Goal: Navigation & Orientation: Find specific page/section

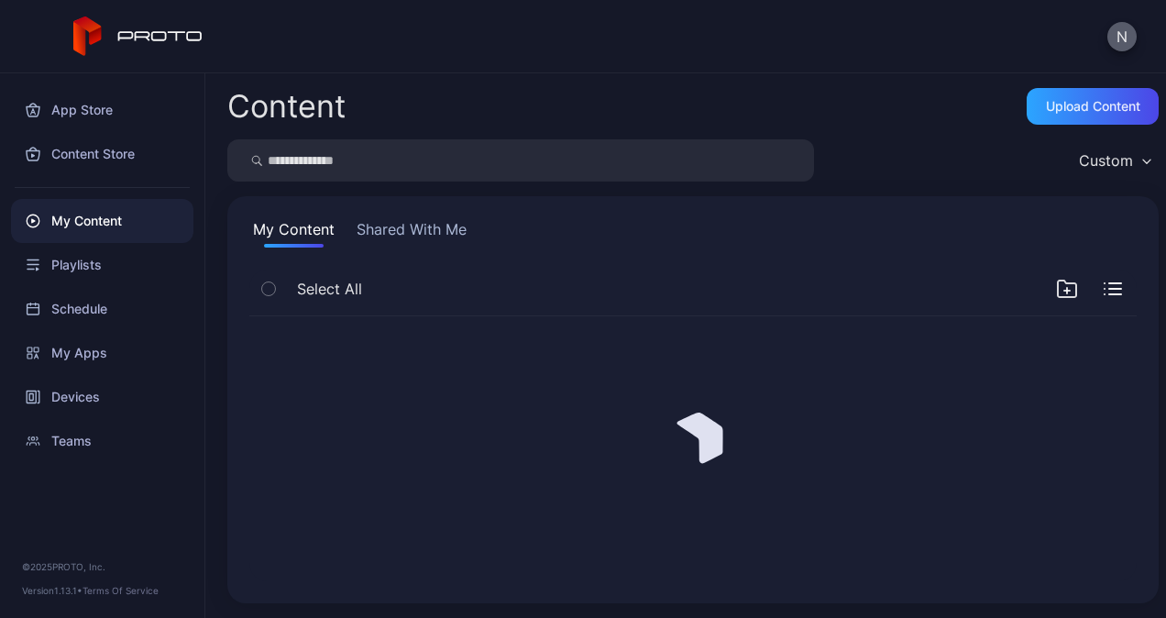
click at [1127, 35] on button "N" at bounding box center [1121, 36] width 29 height 29
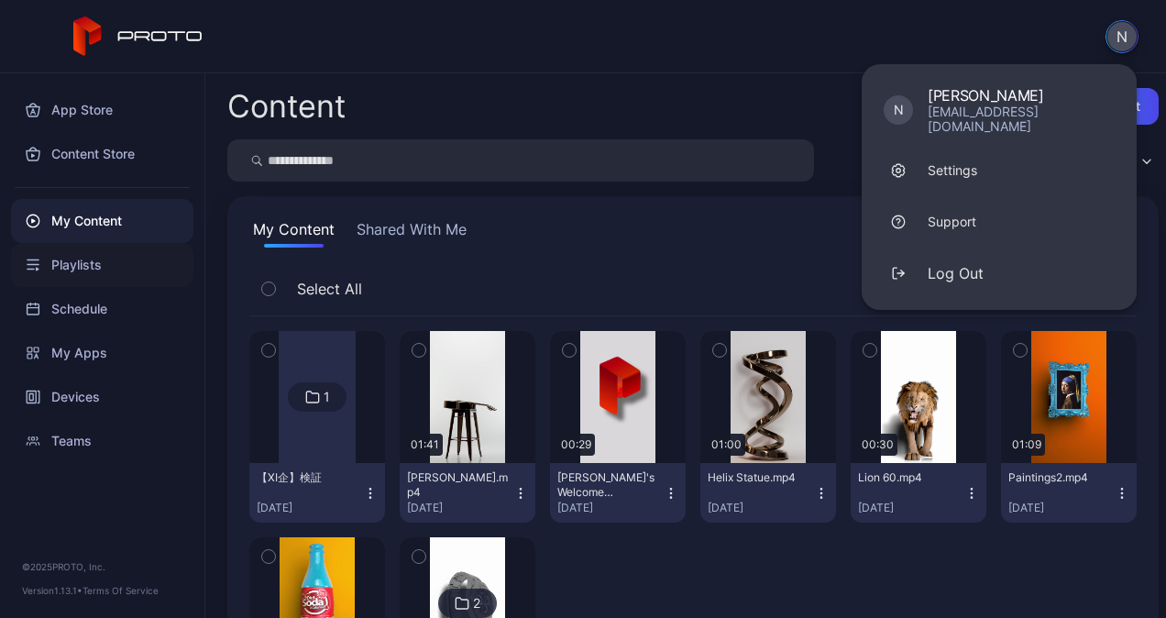
click at [93, 283] on div "Playlists" at bounding box center [102, 265] width 182 height 44
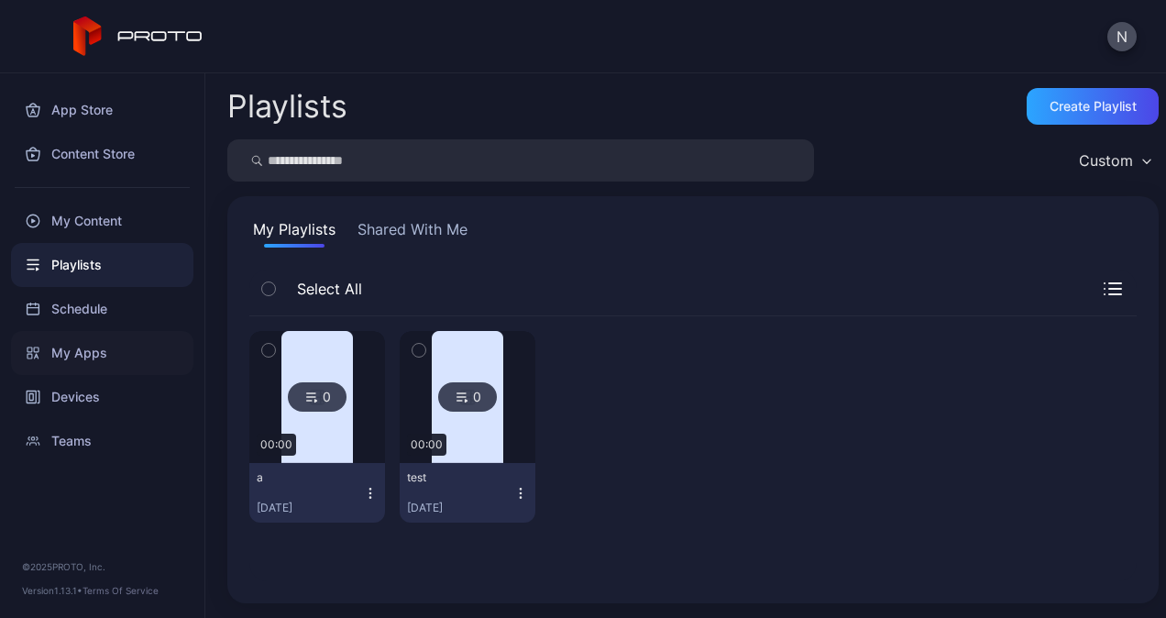
click at [102, 359] on div "My Apps" at bounding box center [102, 353] width 182 height 44
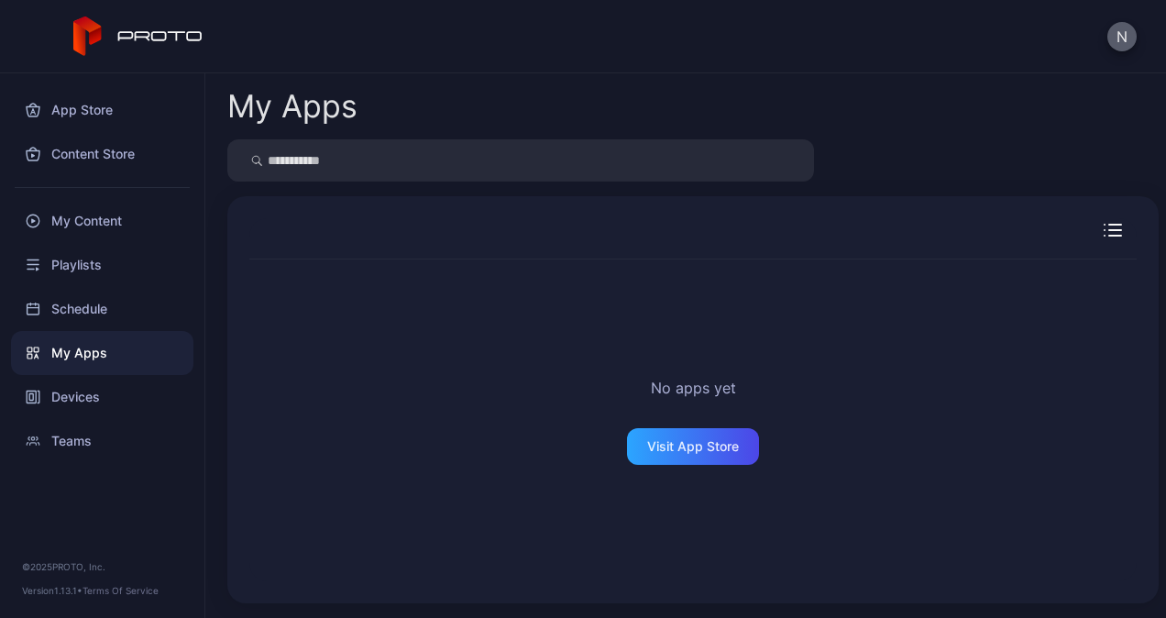
click at [1124, 44] on button "N" at bounding box center [1121, 36] width 29 height 29
click at [82, 395] on div "Devices" at bounding box center [102, 397] width 182 height 44
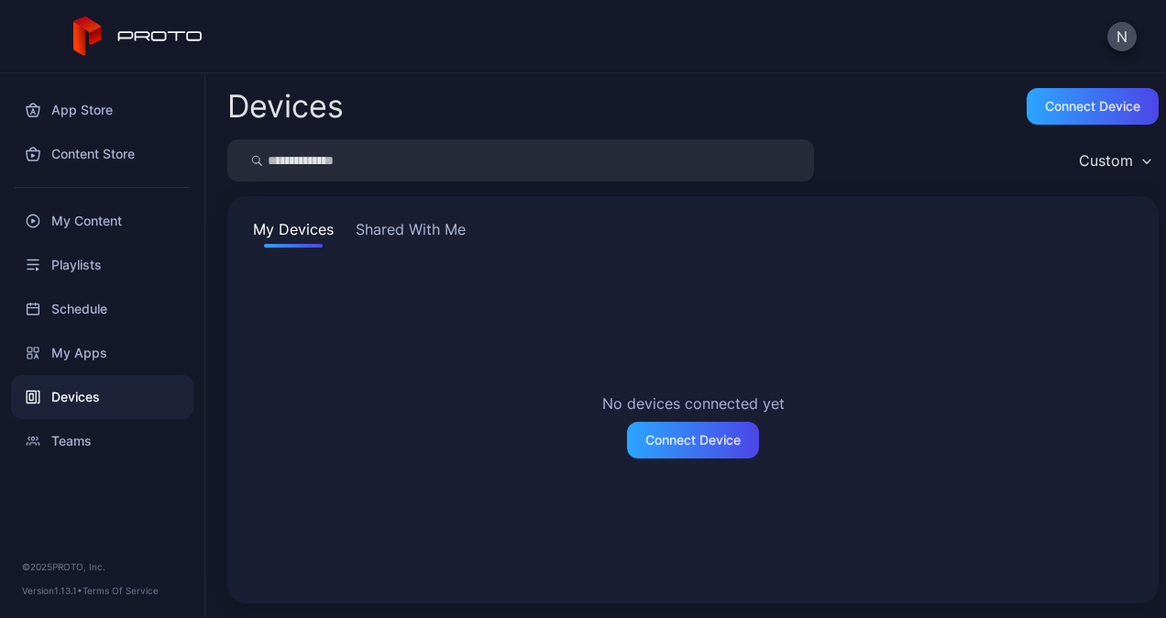
click at [415, 221] on button "Shared With Me" at bounding box center [410, 232] width 117 height 29
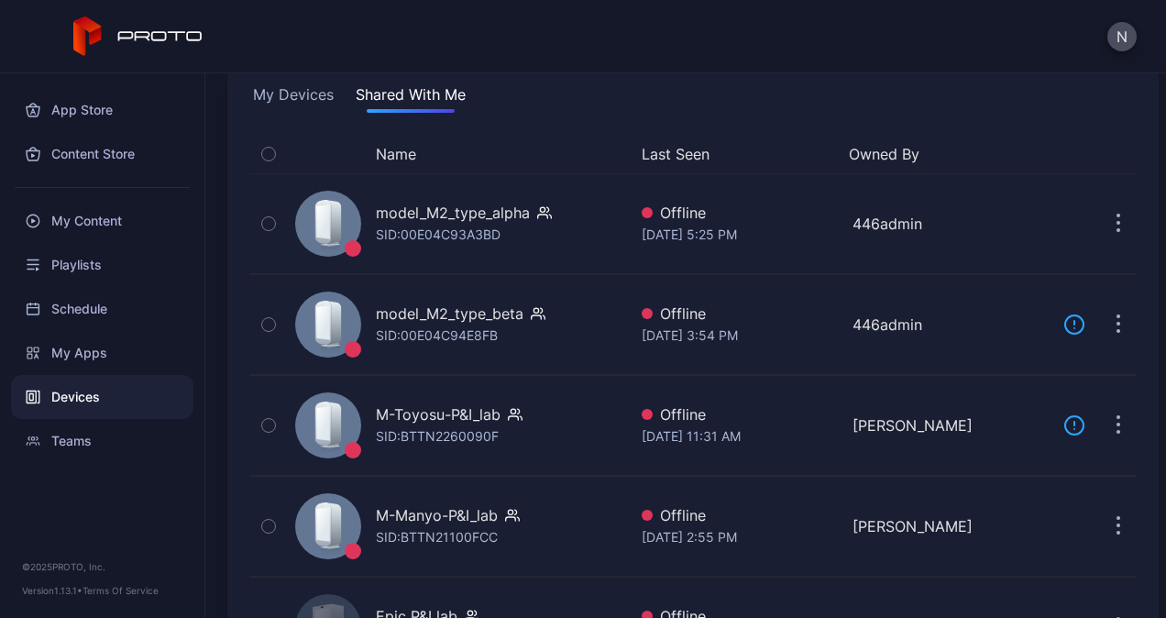
scroll to position [44, 0]
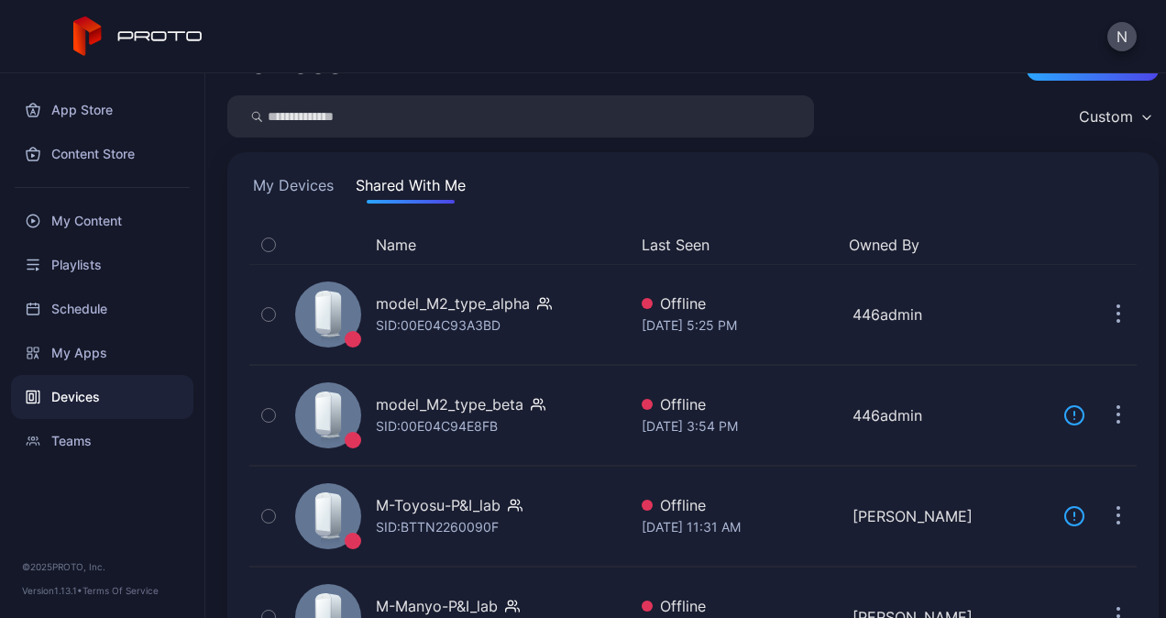
click at [317, 185] on button "My Devices" at bounding box center [293, 188] width 88 height 29
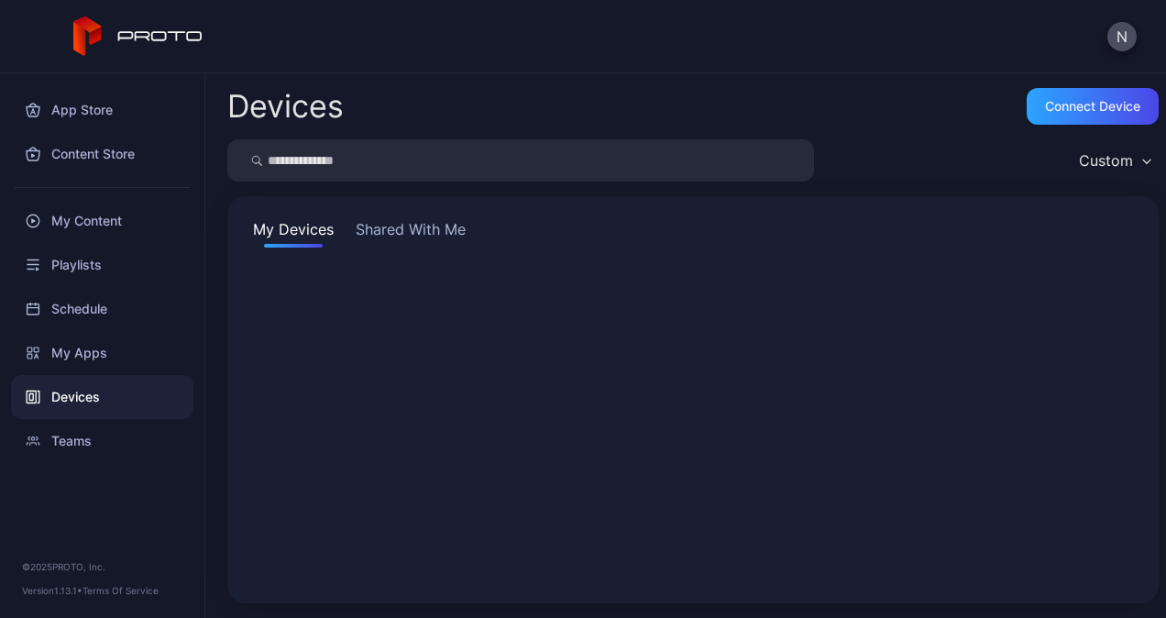
scroll to position [0, 0]
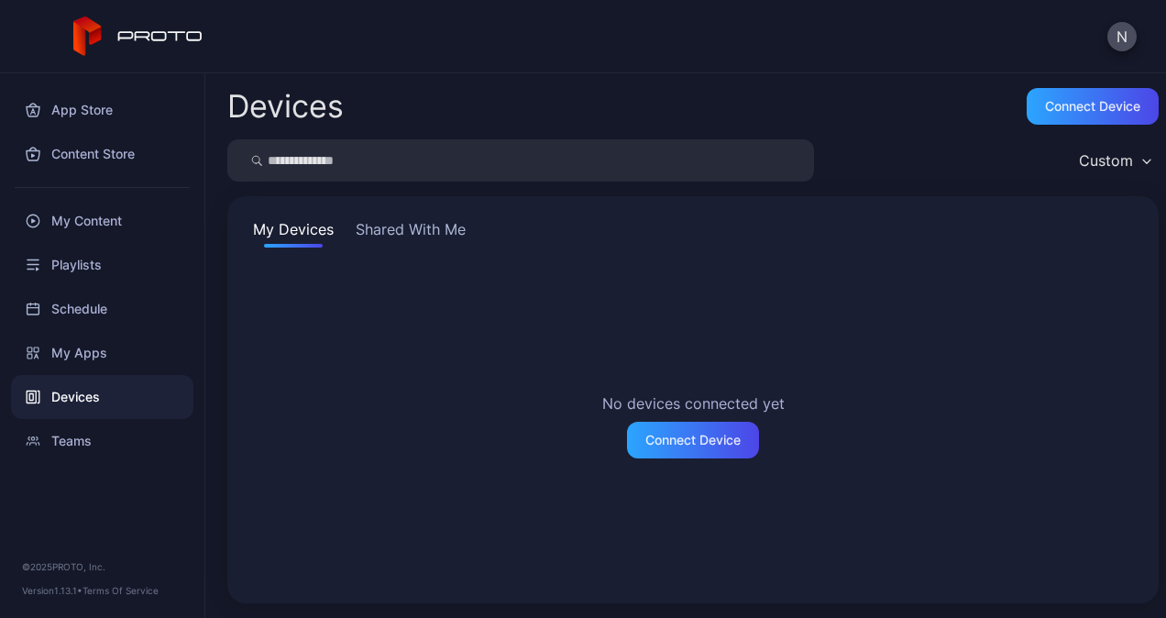
click at [392, 243] on button "Shared With Me" at bounding box center [410, 232] width 117 height 29
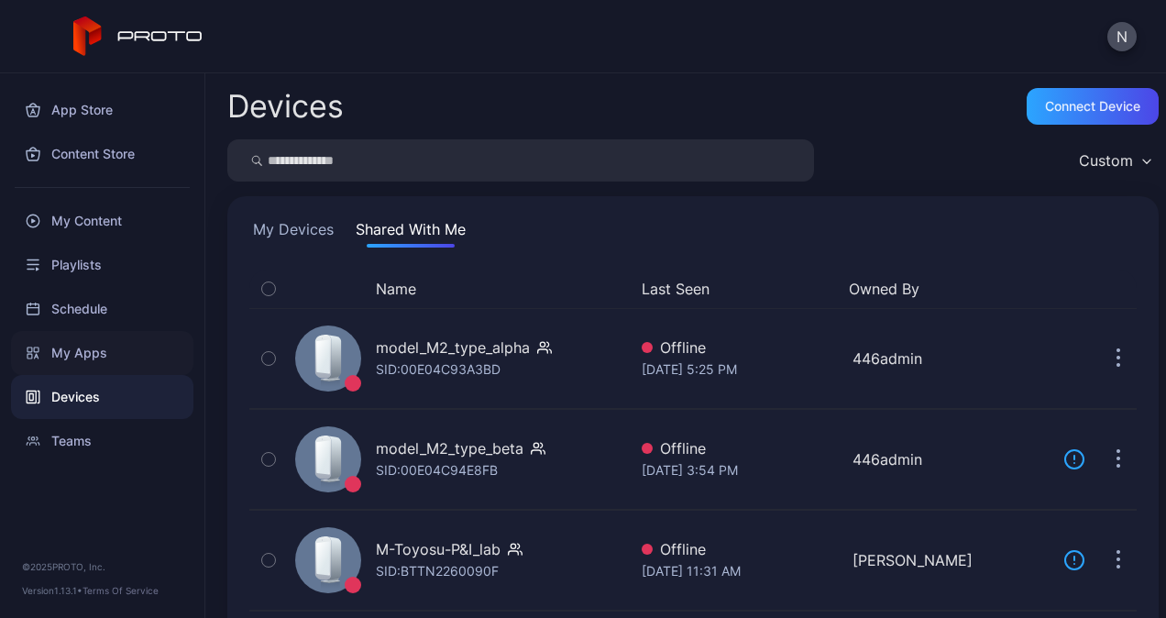
click at [112, 348] on div "My Apps" at bounding box center [102, 353] width 182 height 44
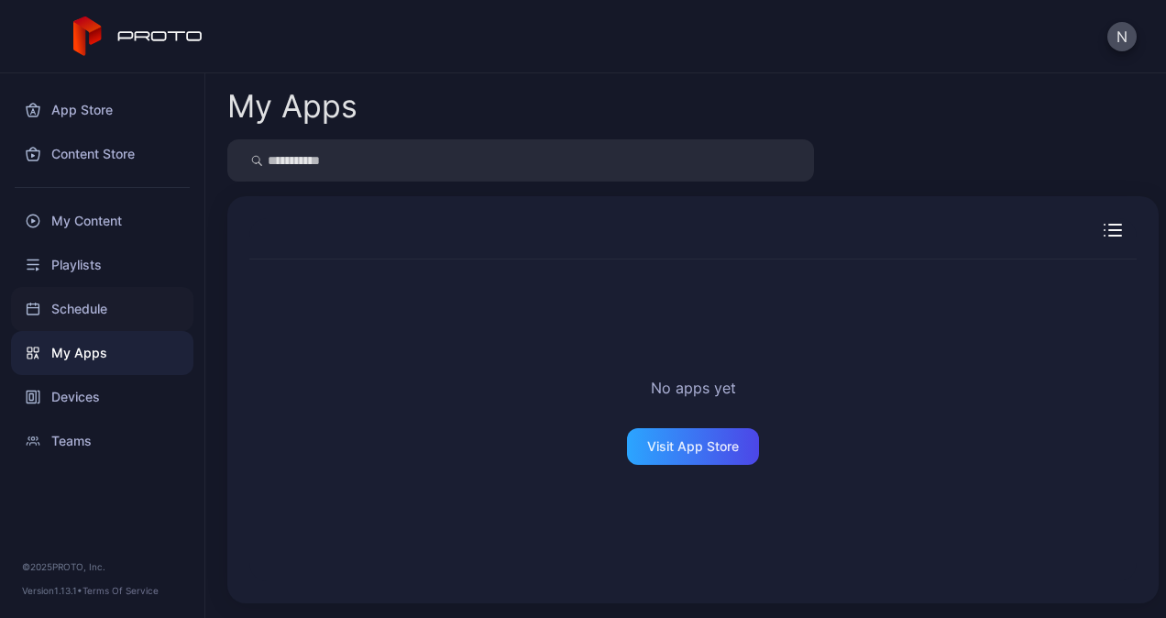
click at [93, 312] on div "Schedule" at bounding box center [102, 309] width 182 height 44
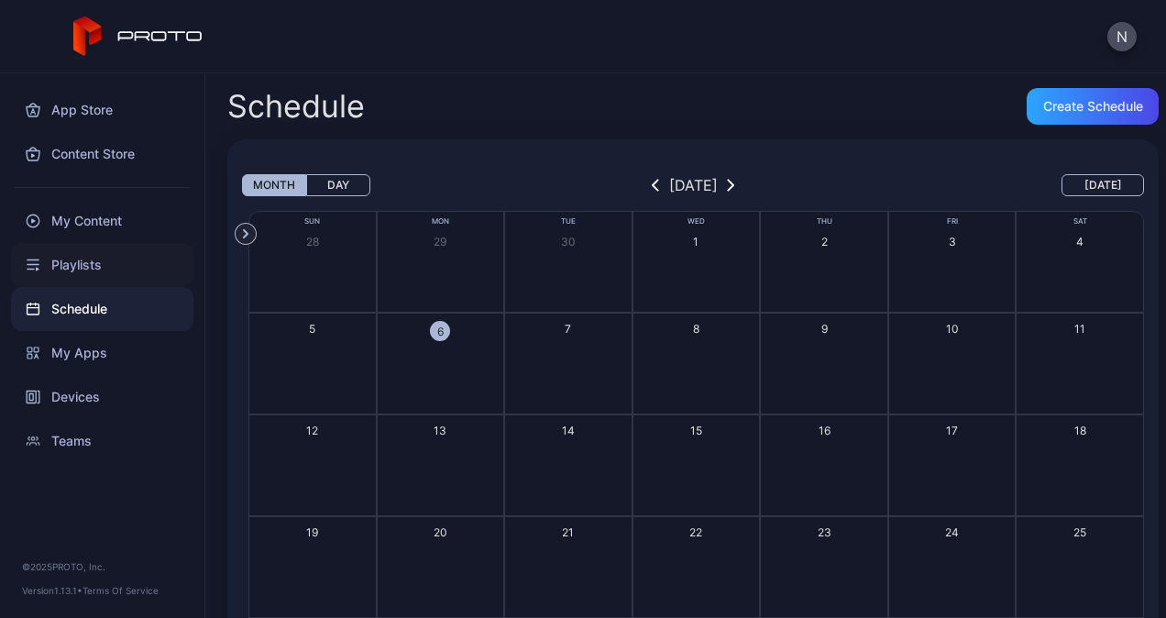
click at [101, 260] on div "Playlists" at bounding box center [102, 265] width 182 height 44
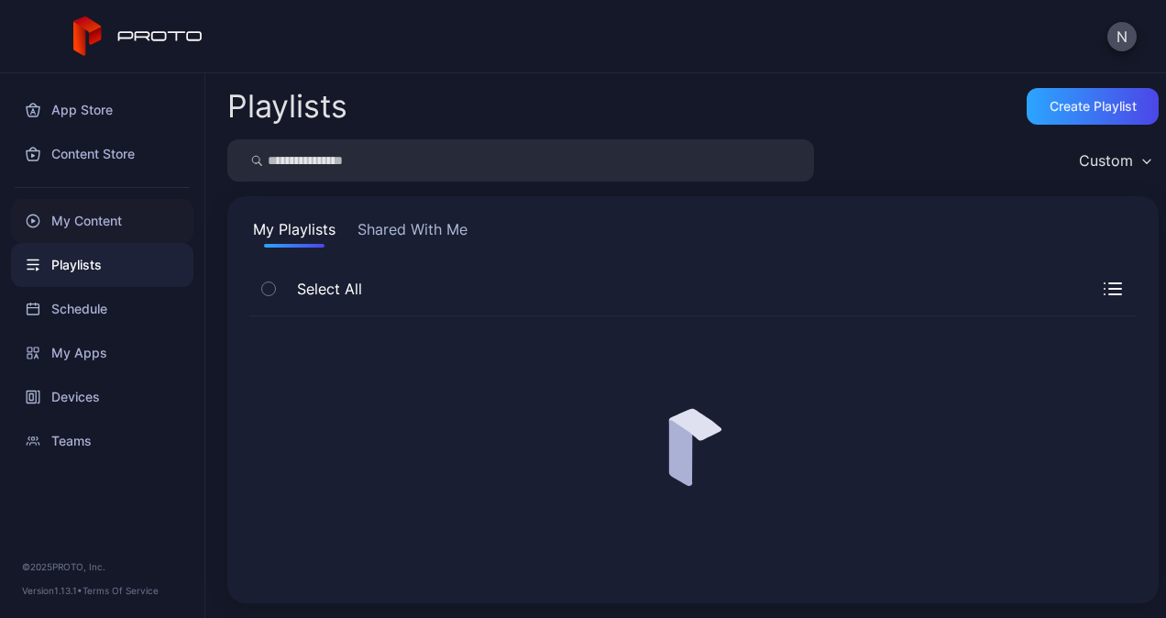
click at [110, 222] on div "My Content" at bounding box center [102, 221] width 182 height 44
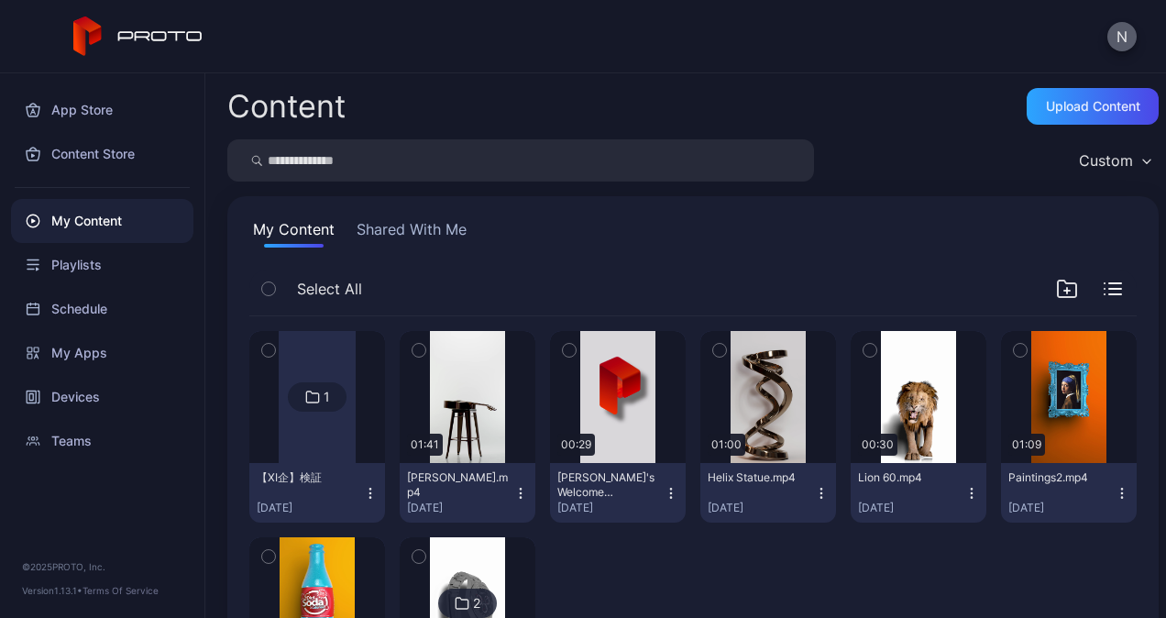
click at [1120, 42] on button "N" at bounding box center [1121, 36] width 29 height 29
click at [123, 231] on div "My Content" at bounding box center [102, 221] width 182 height 44
click at [110, 266] on div "Playlists" at bounding box center [102, 265] width 182 height 44
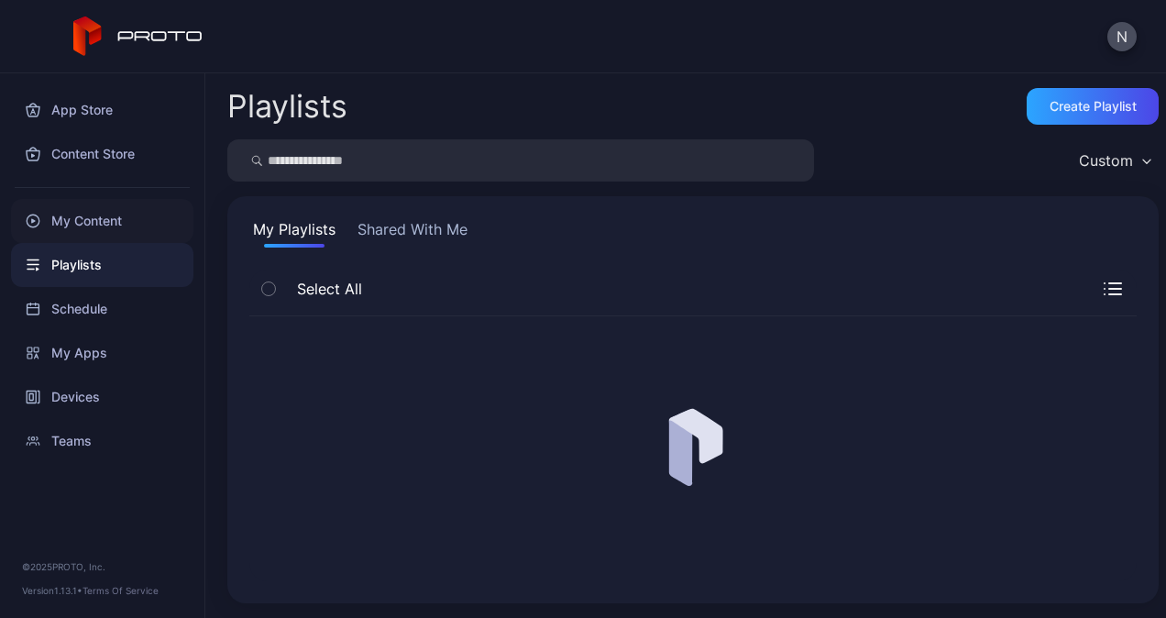
click at [118, 218] on div "My Content" at bounding box center [102, 221] width 182 height 44
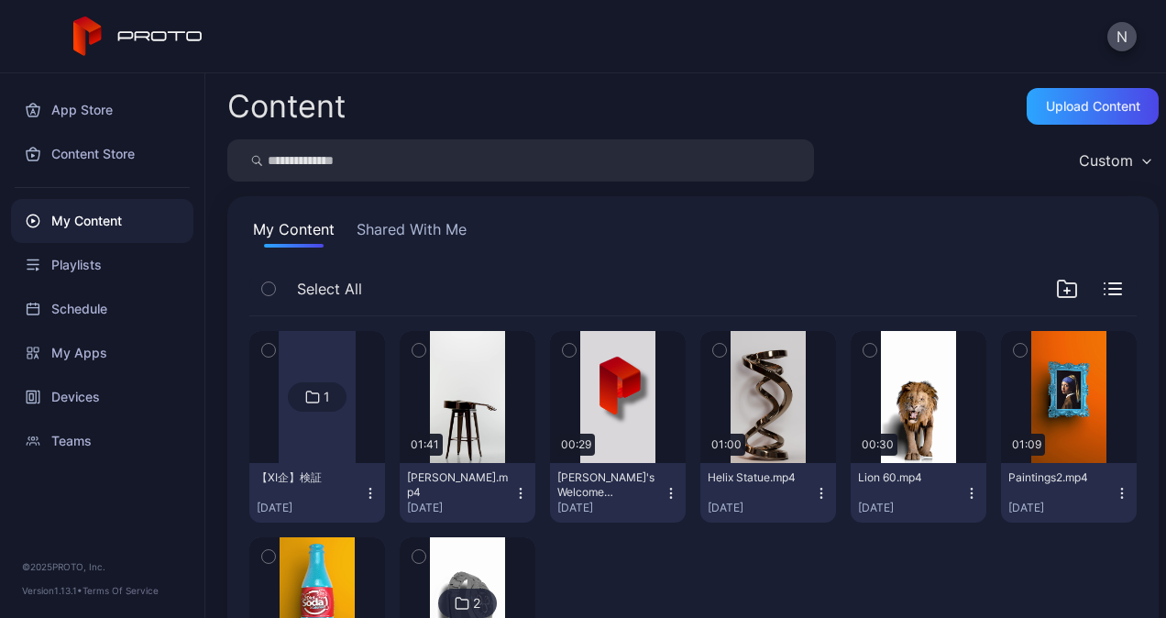
click at [399, 241] on button "Shared With Me" at bounding box center [411, 232] width 117 height 29
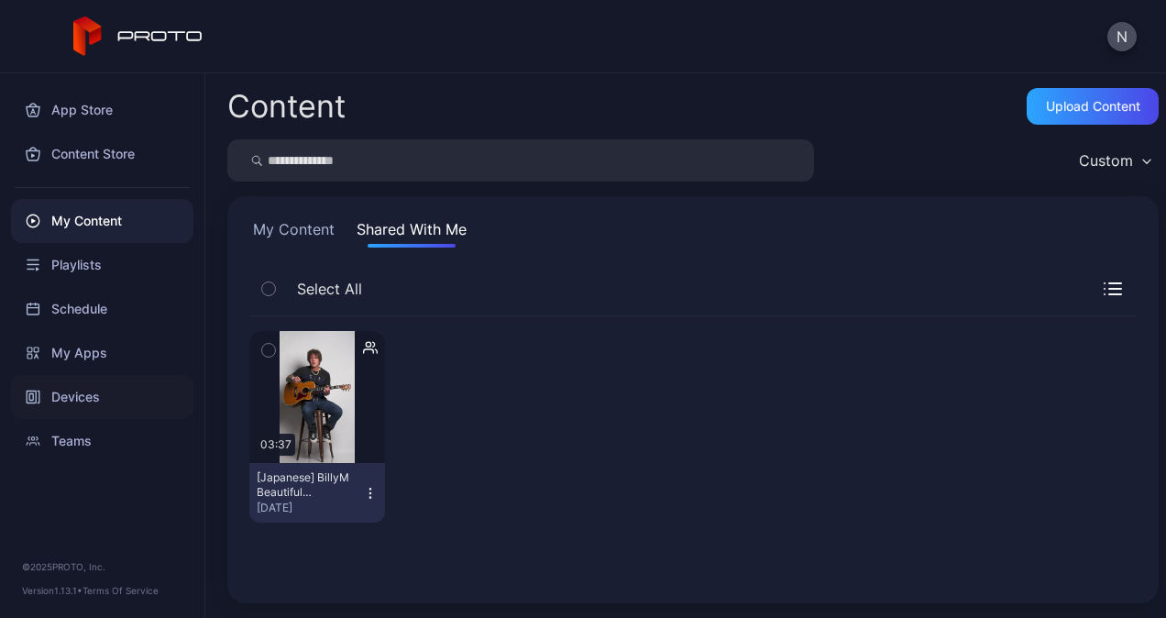
click at [117, 391] on div "Devices" at bounding box center [102, 397] width 182 height 44
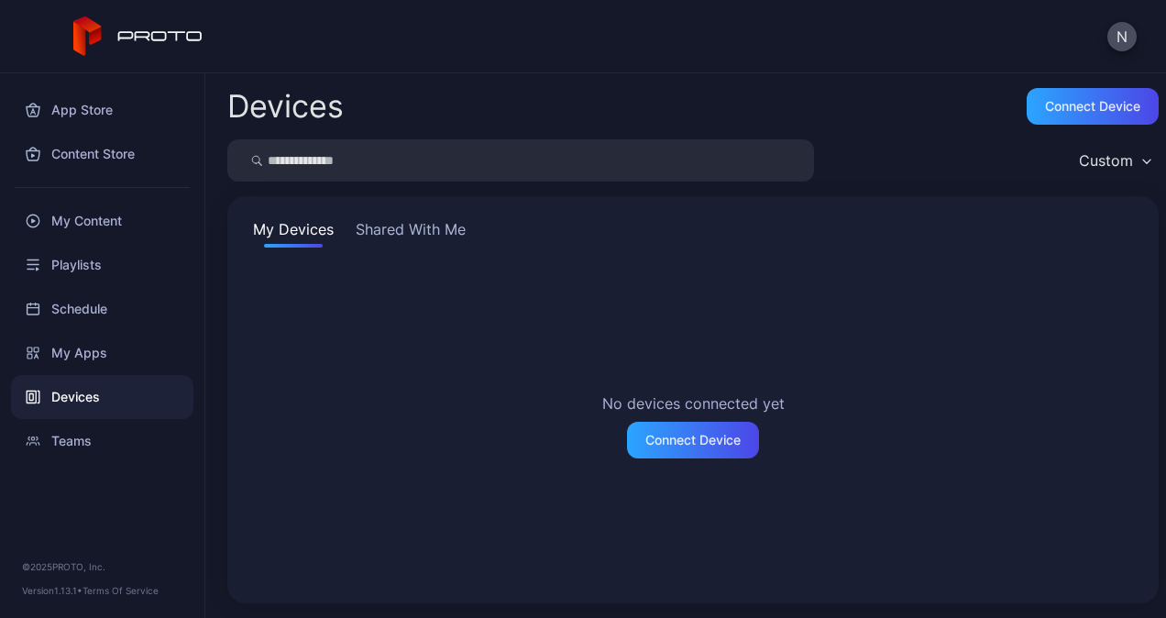
click at [425, 216] on div "My Devices Shared With Me No devices connected yet Connect Device" at bounding box center [692, 399] width 931 height 407
click at [422, 231] on button "Shared With Me" at bounding box center [410, 232] width 117 height 29
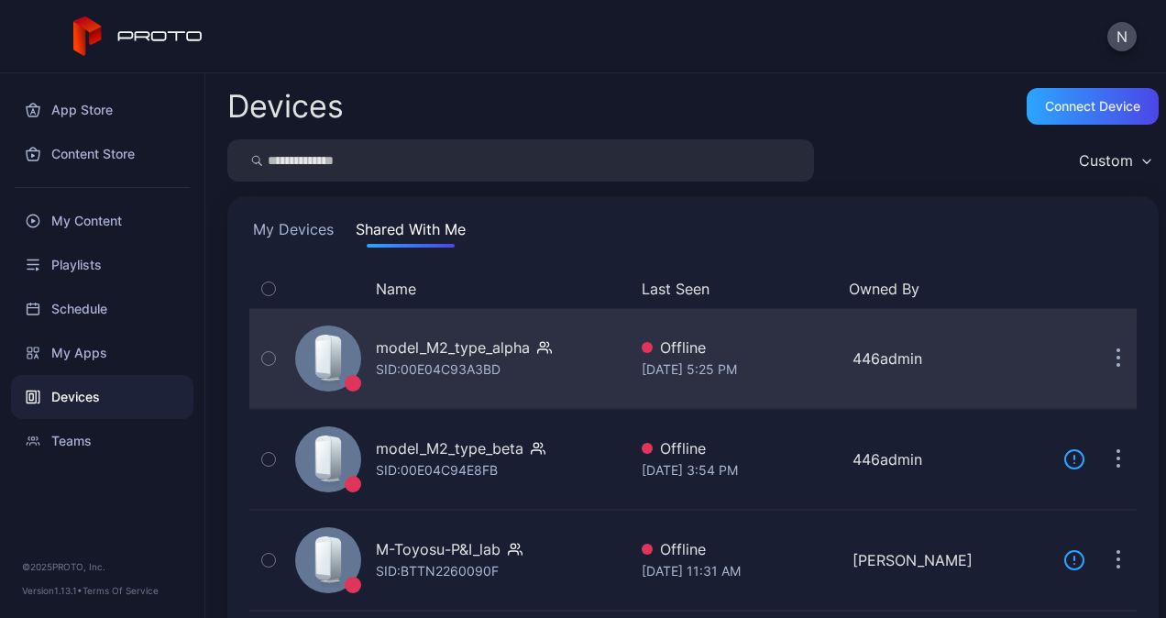
scroll to position [227, 0]
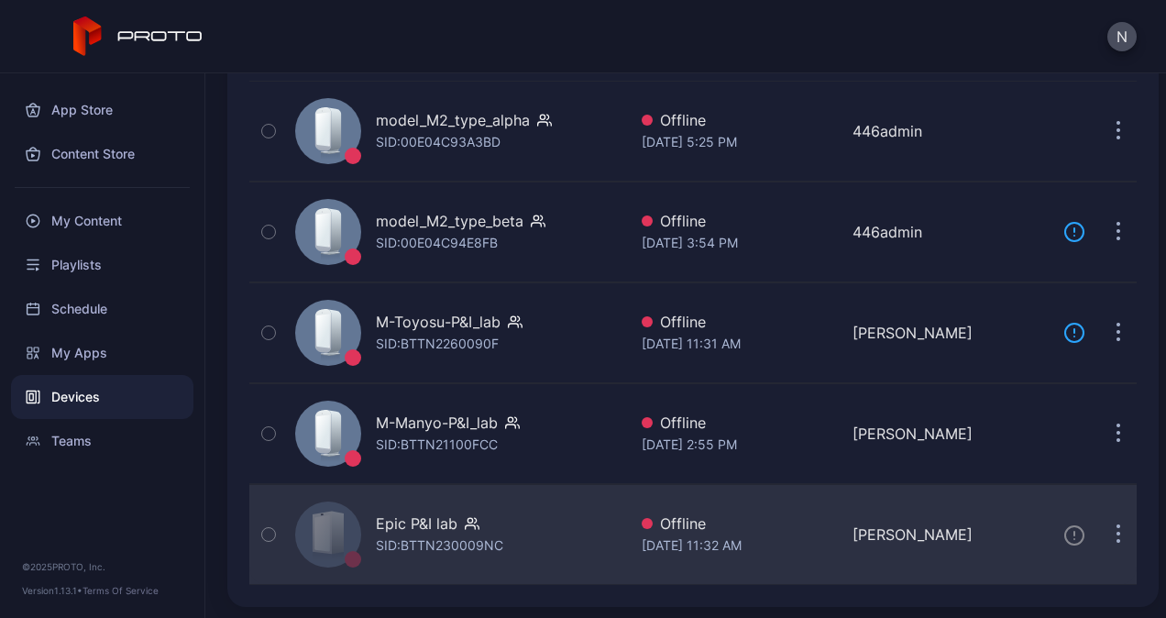
click at [1116, 533] on icon "button" at bounding box center [1118, 534] width 5 height 21
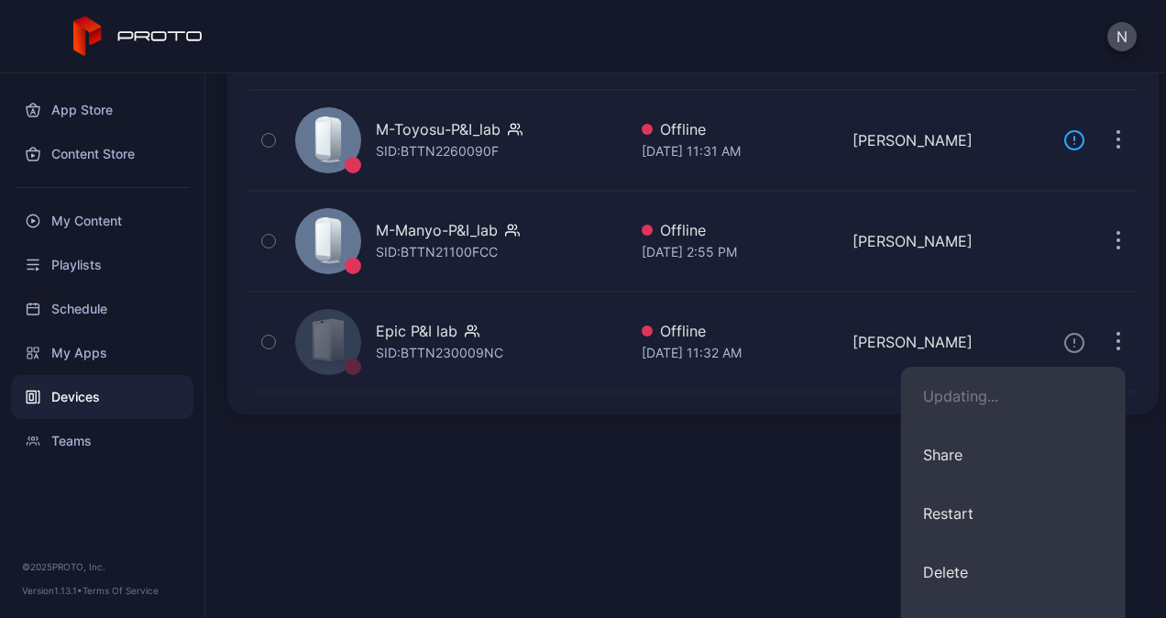
scroll to position [419, 0]
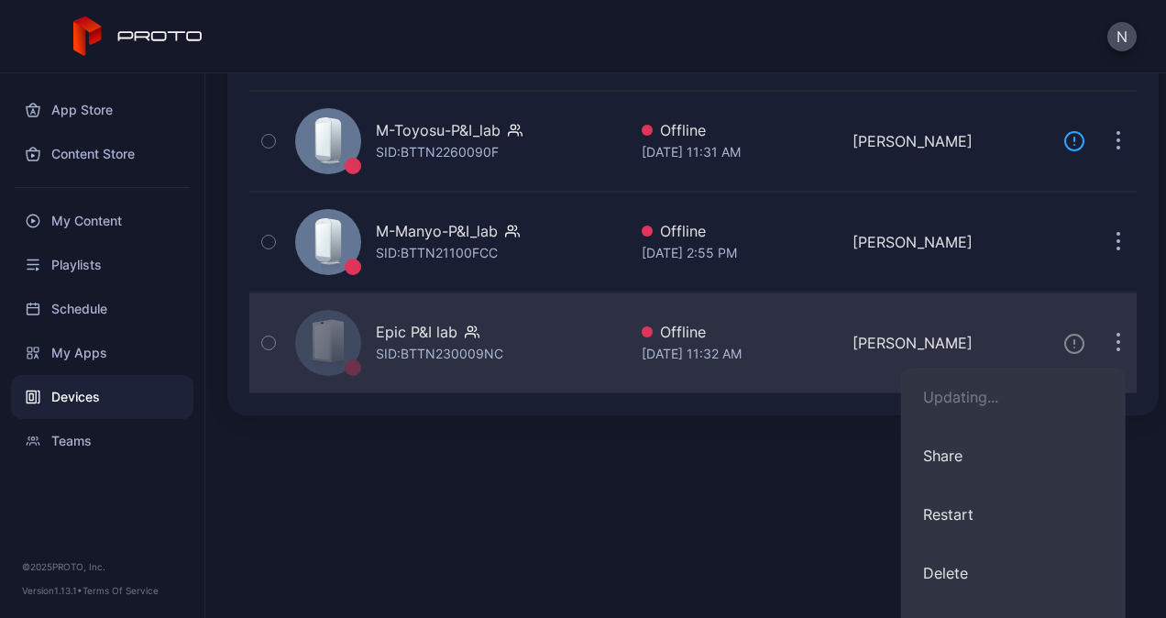
click at [1104, 341] on button "button" at bounding box center [1118, 342] width 37 height 37
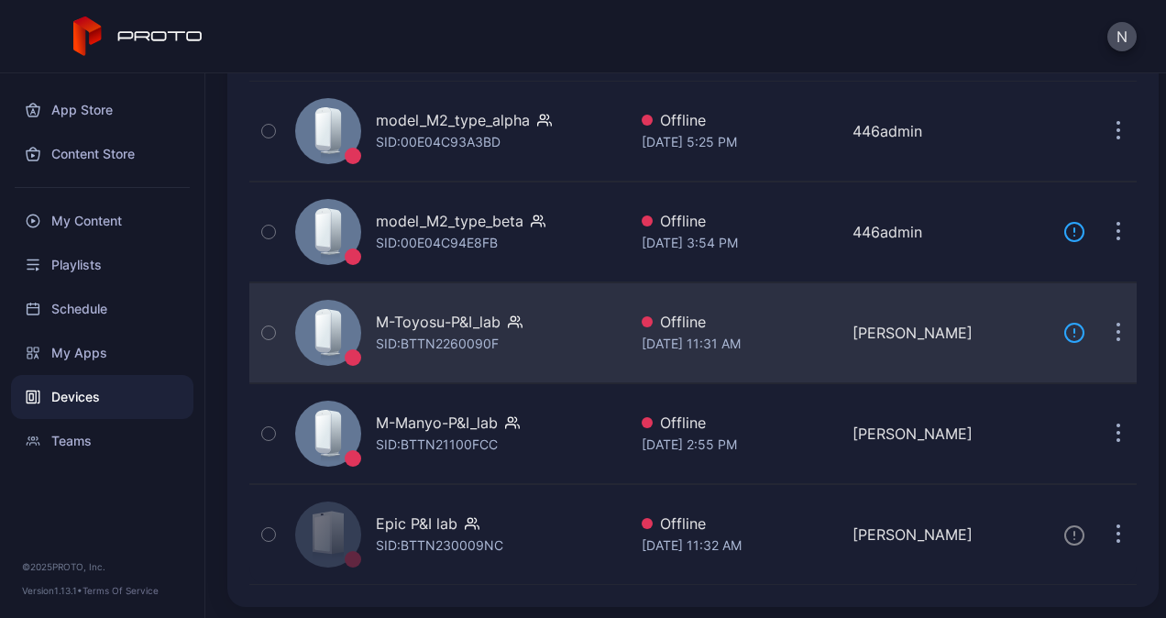
scroll to position [0, 0]
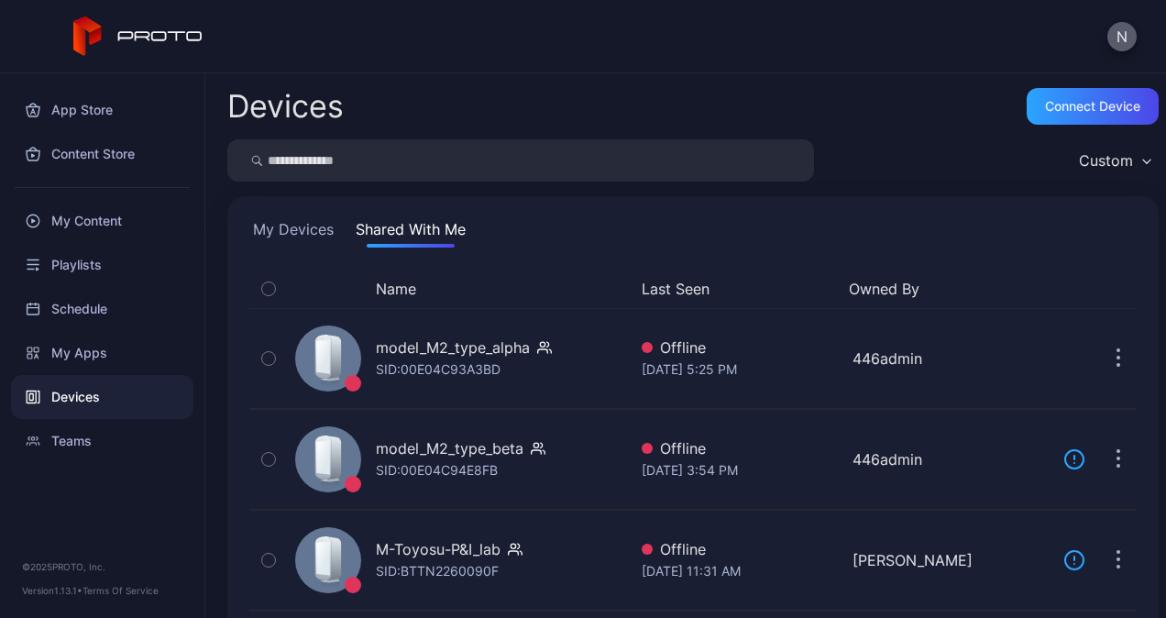
click at [1114, 39] on button "N" at bounding box center [1121, 36] width 29 height 29
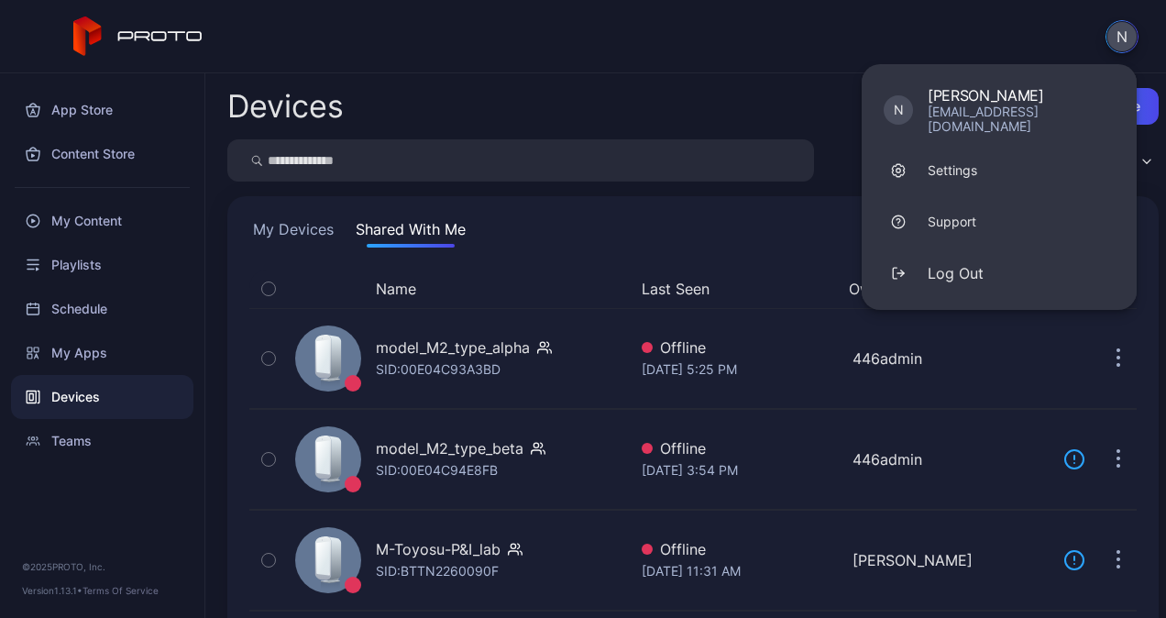
click at [663, 102] on div "Devices Connect device" at bounding box center [692, 106] width 931 height 37
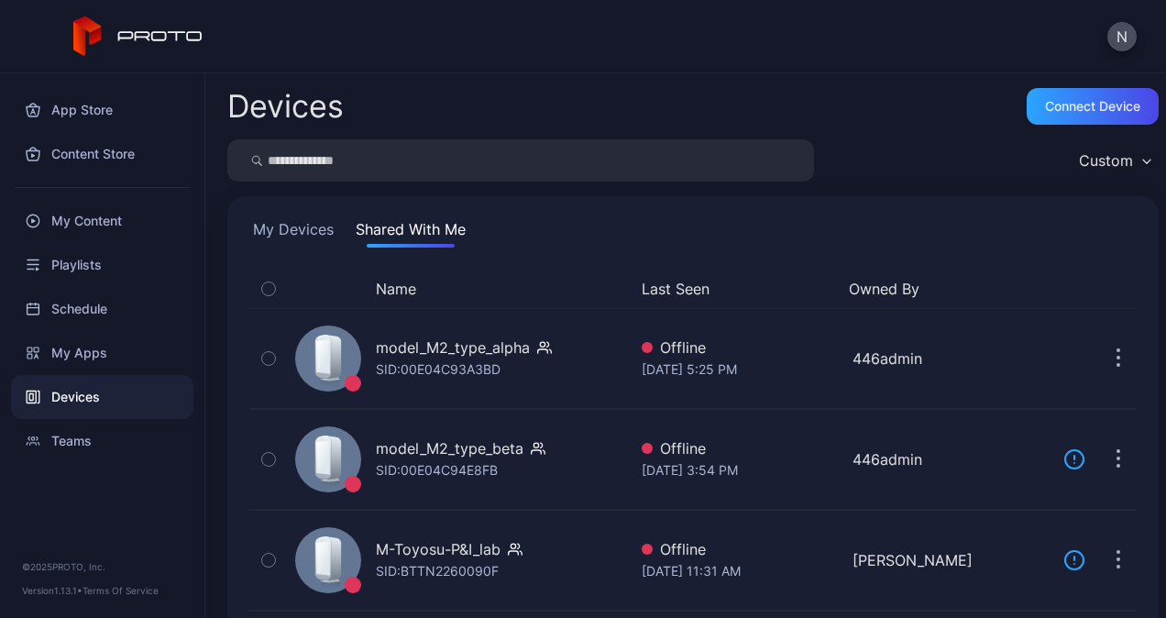
scroll to position [227, 0]
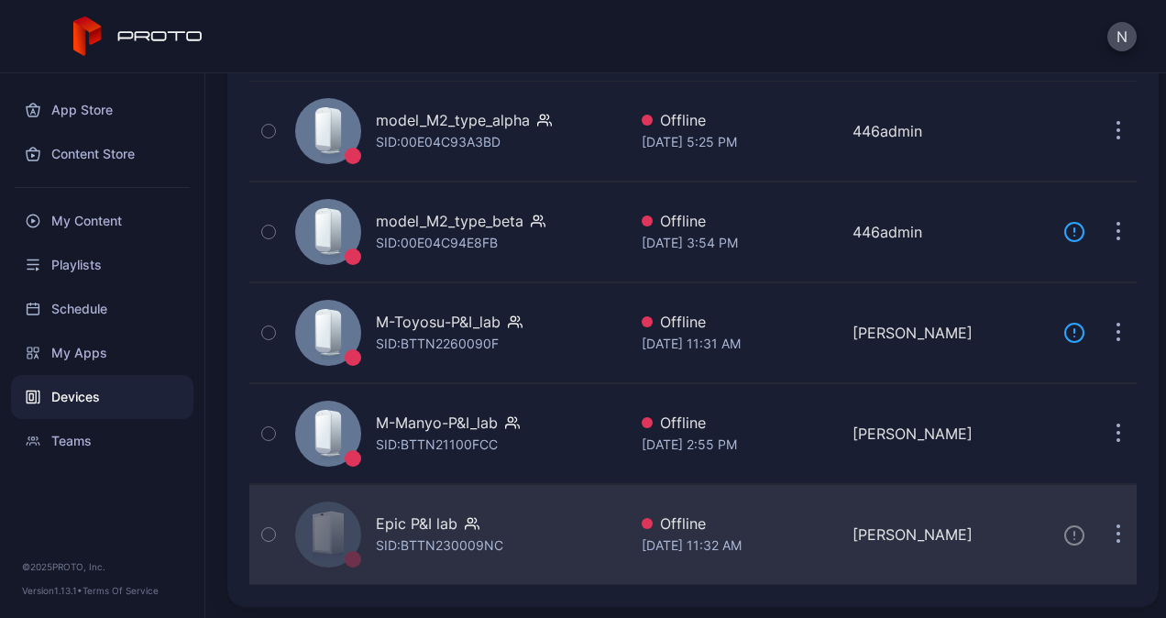
click at [1117, 534] on icon "button" at bounding box center [1118, 535] width 3 height 3
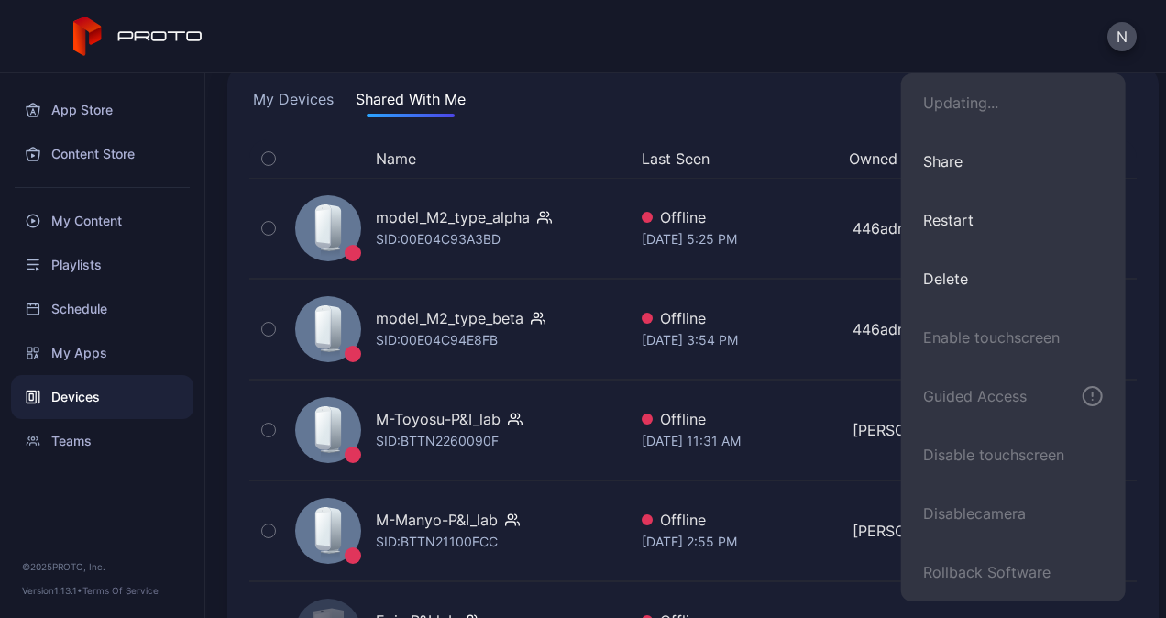
scroll to position [81, 0]
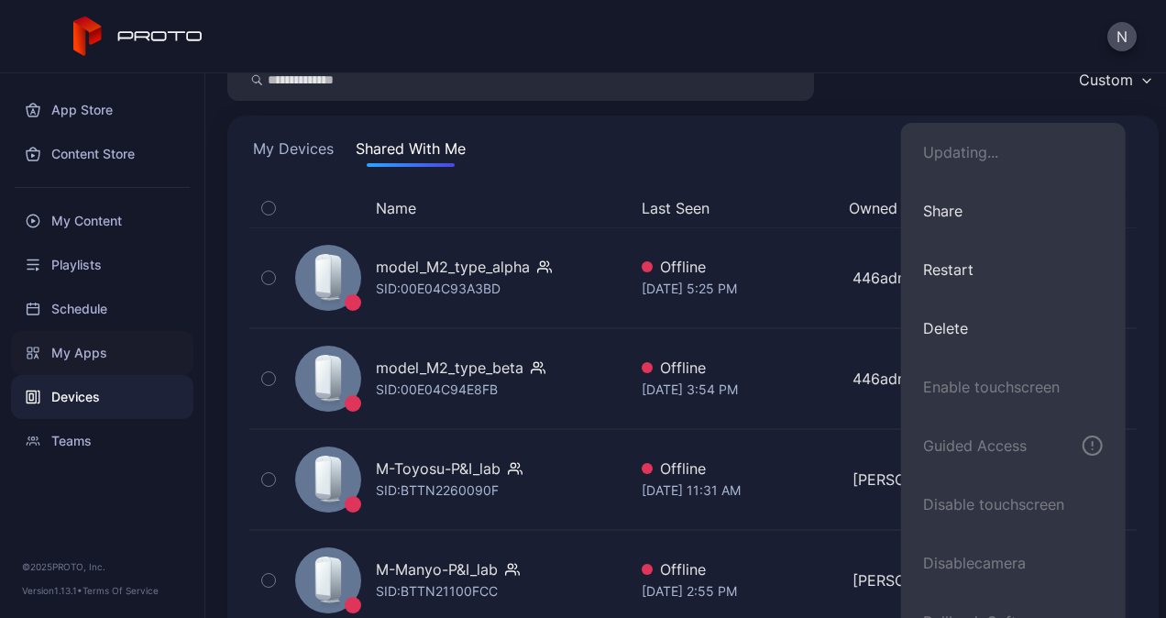
click at [106, 347] on div "My Apps" at bounding box center [102, 353] width 182 height 44
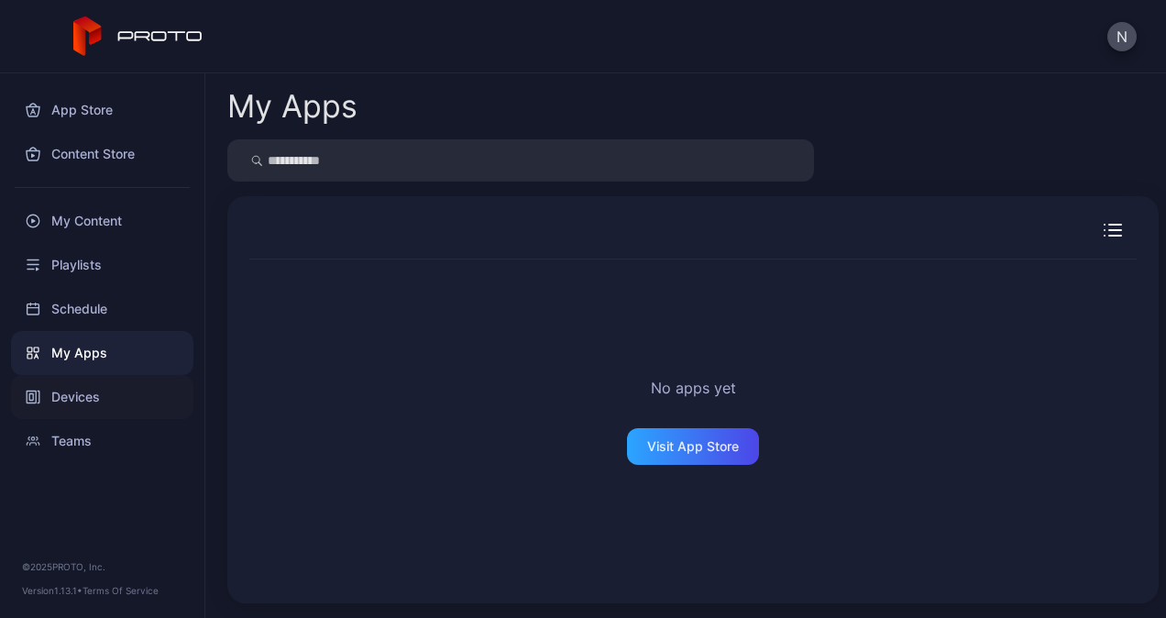
click at [115, 406] on div "Devices" at bounding box center [102, 397] width 182 height 44
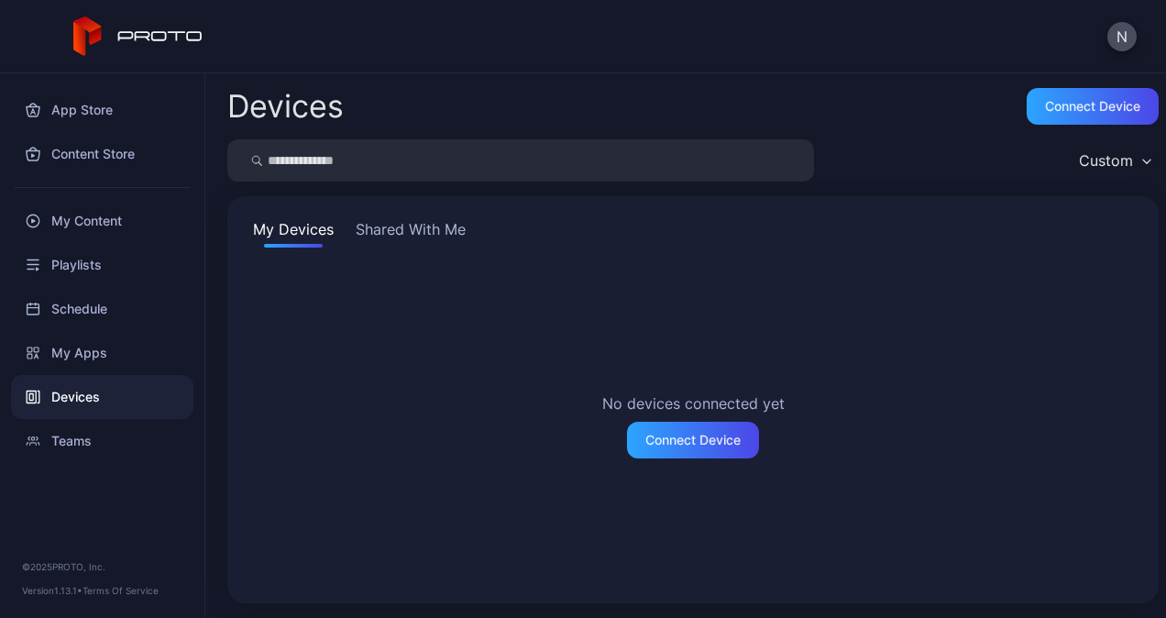
click at [445, 213] on div "My Devices Shared With Me No devices connected yet Connect Device" at bounding box center [692, 399] width 931 height 407
click at [412, 233] on button "Shared With Me" at bounding box center [410, 232] width 117 height 29
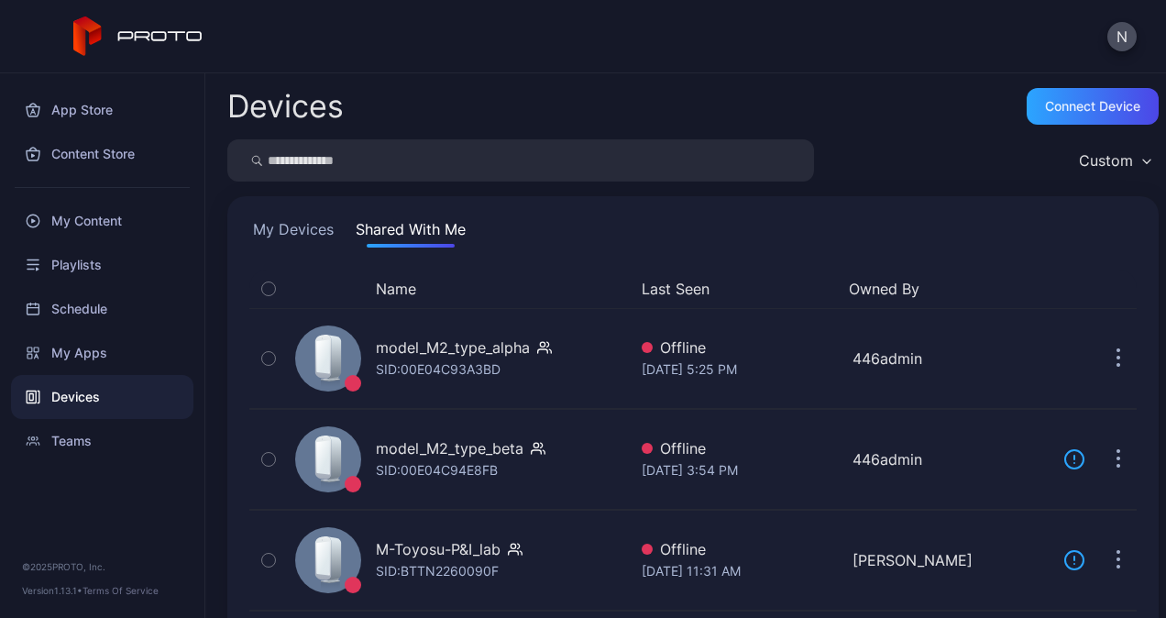
click at [279, 233] on button "My Devices" at bounding box center [293, 232] width 88 height 29
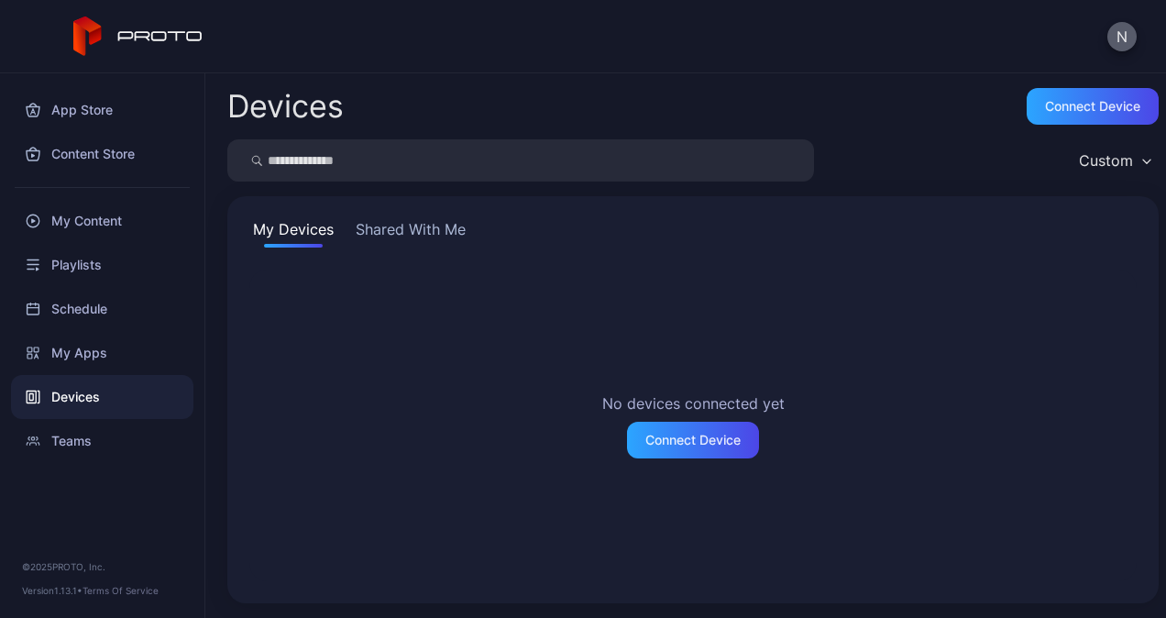
click at [1124, 39] on button "N" at bounding box center [1121, 36] width 29 height 29
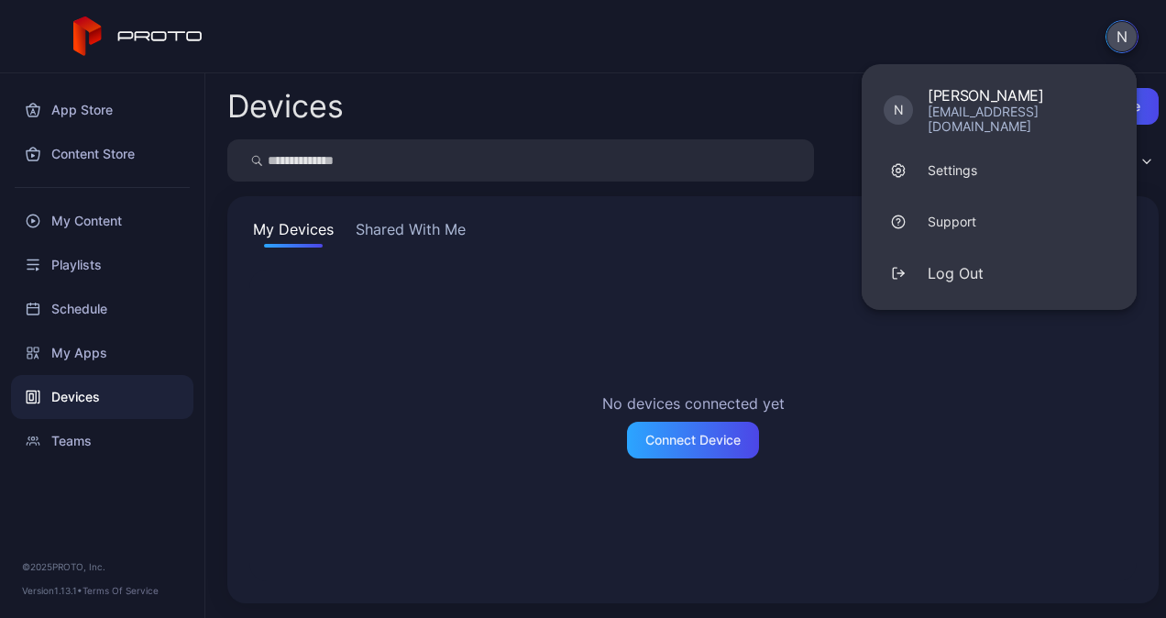
click at [802, 58] on div "N N [PERSON_NAME] [EMAIL_ADDRESS][DOMAIN_NAME] Settings Support Log Out" at bounding box center [583, 36] width 1166 height 73
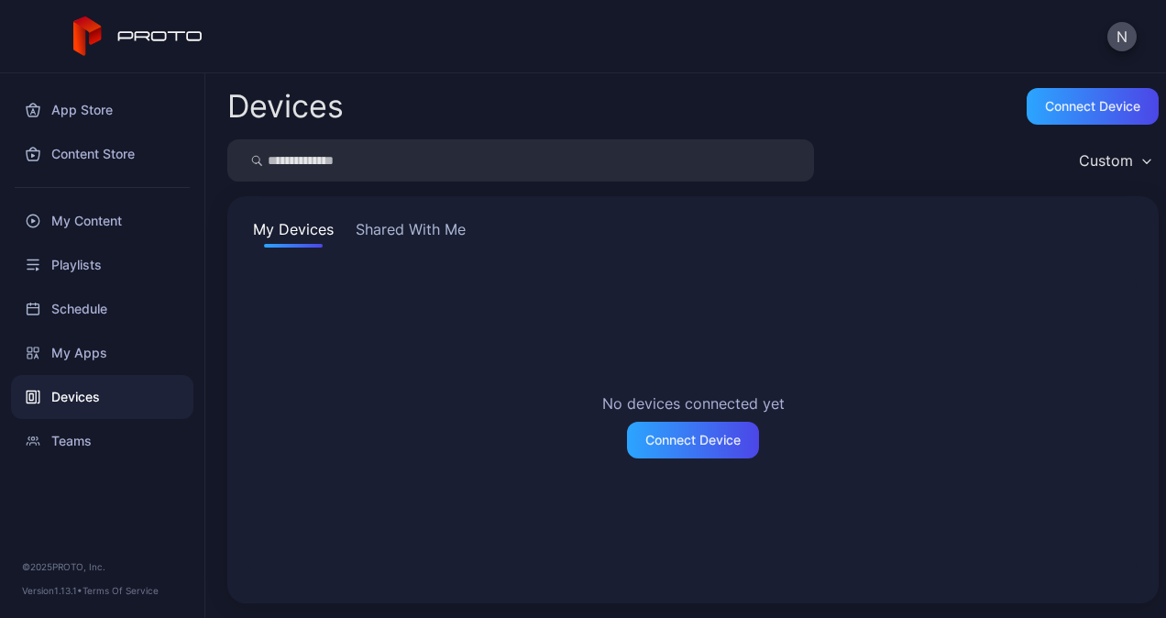
click at [604, 241] on div "My Devices Shared With Me" at bounding box center [692, 232] width 887 height 29
click at [408, 230] on button "Shared With Me" at bounding box center [410, 232] width 117 height 29
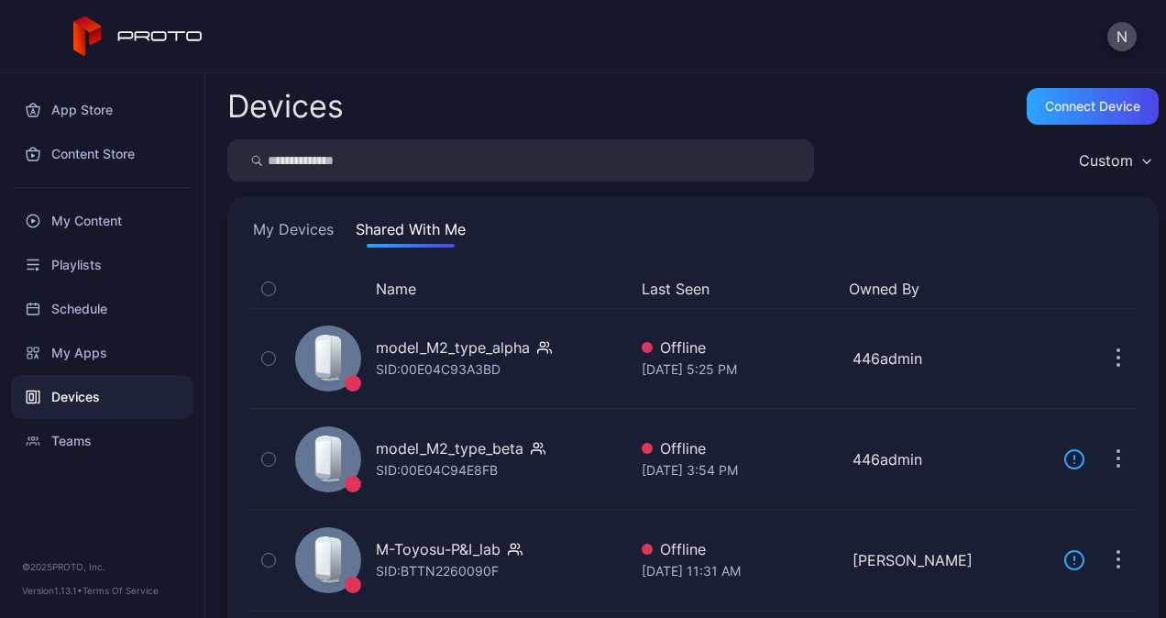
click at [599, 86] on div "Devices Connect device Custom My Devices Shared With Me Name Last Seen Owned By…" at bounding box center [685, 345] width 960 height 544
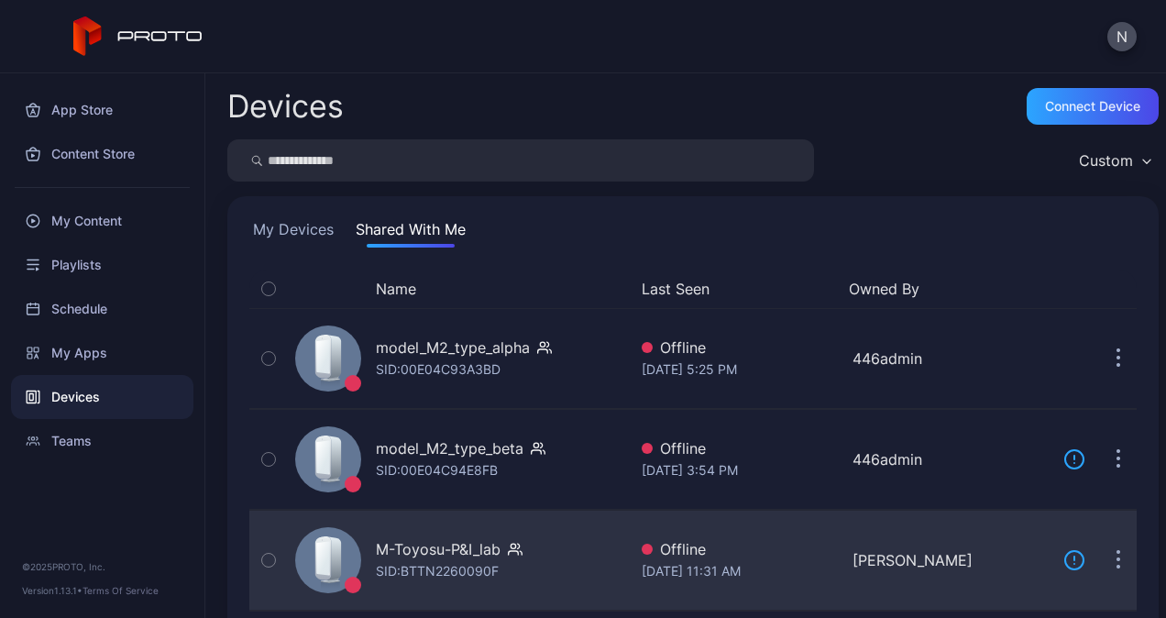
scroll to position [227, 0]
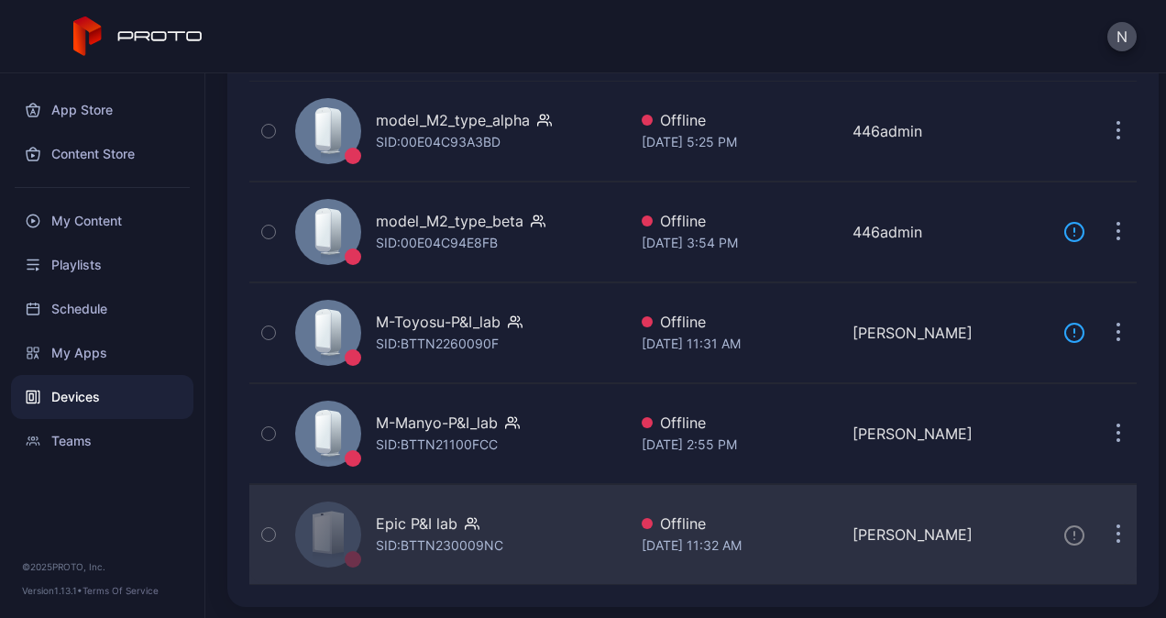
click at [1100, 525] on button "button" at bounding box center [1118, 534] width 37 height 37
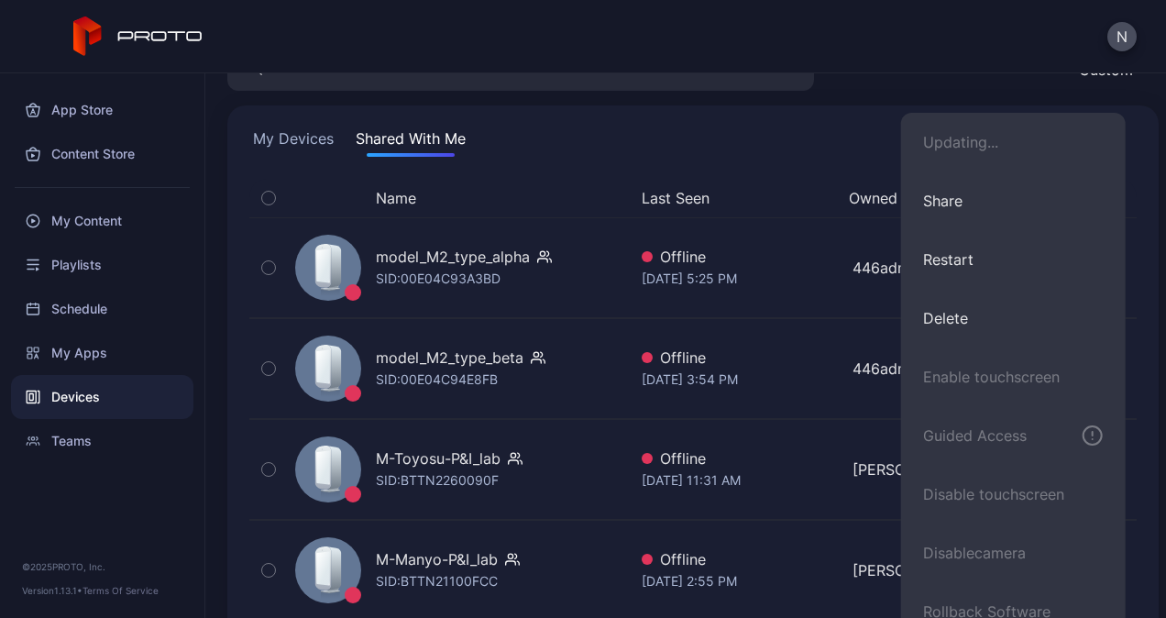
scroll to position [0, 0]
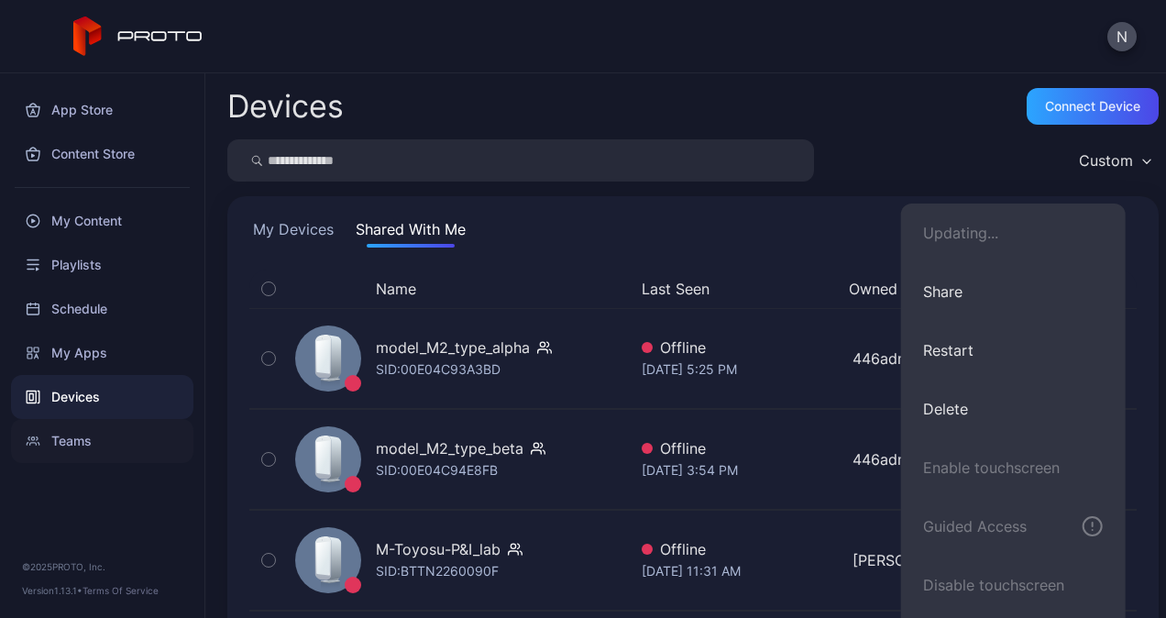
click at [92, 447] on div "Teams" at bounding box center [102, 441] width 182 height 44
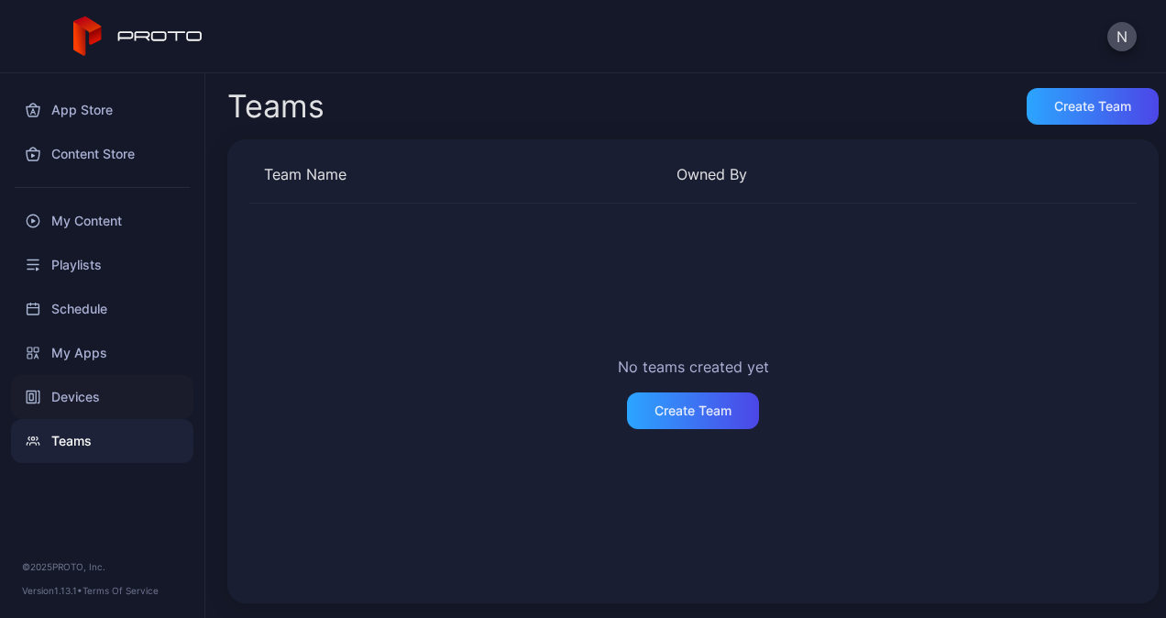
click at [121, 394] on div "Devices" at bounding box center [102, 397] width 182 height 44
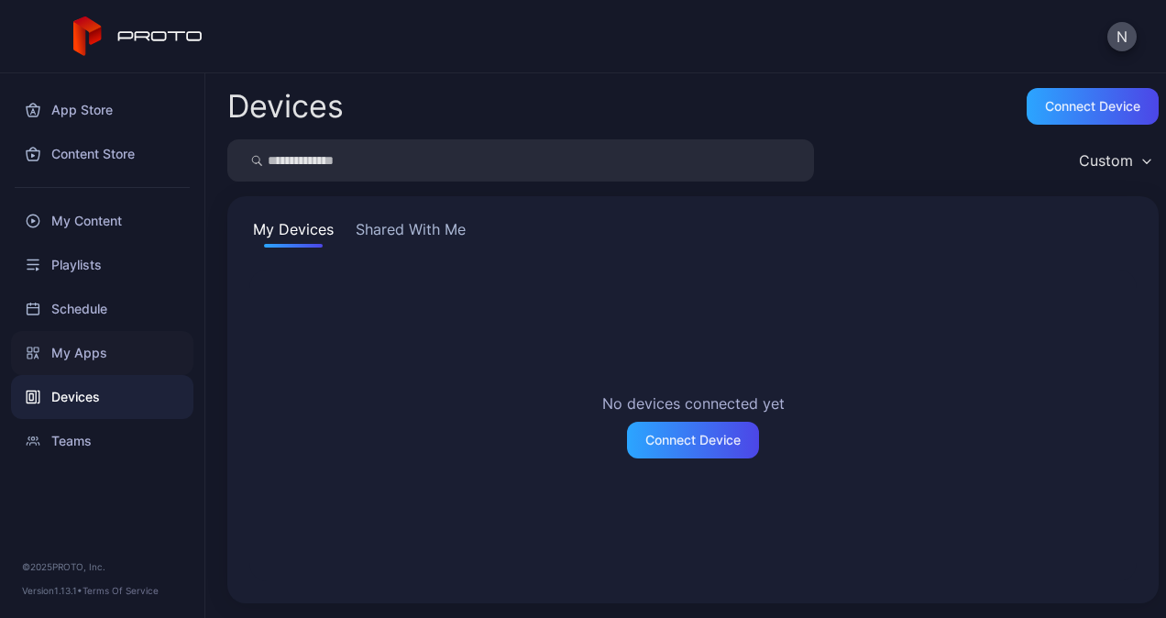
click at [119, 368] on div "My Apps" at bounding box center [102, 353] width 182 height 44
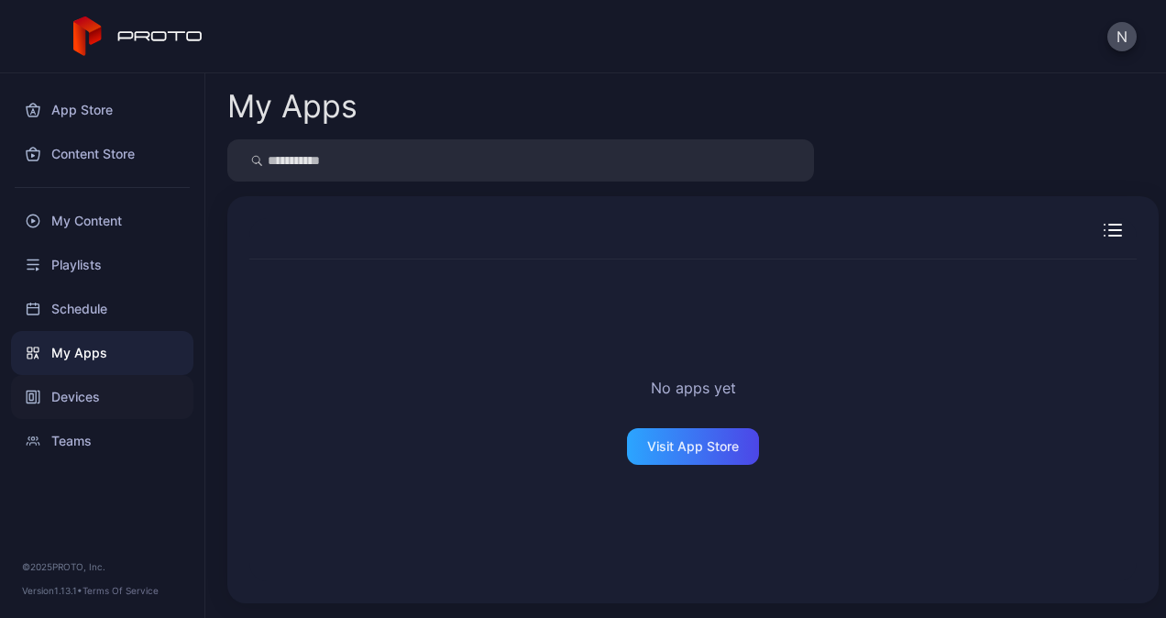
click at [152, 379] on div "Devices" at bounding box center [102, 397] width 182 height 44
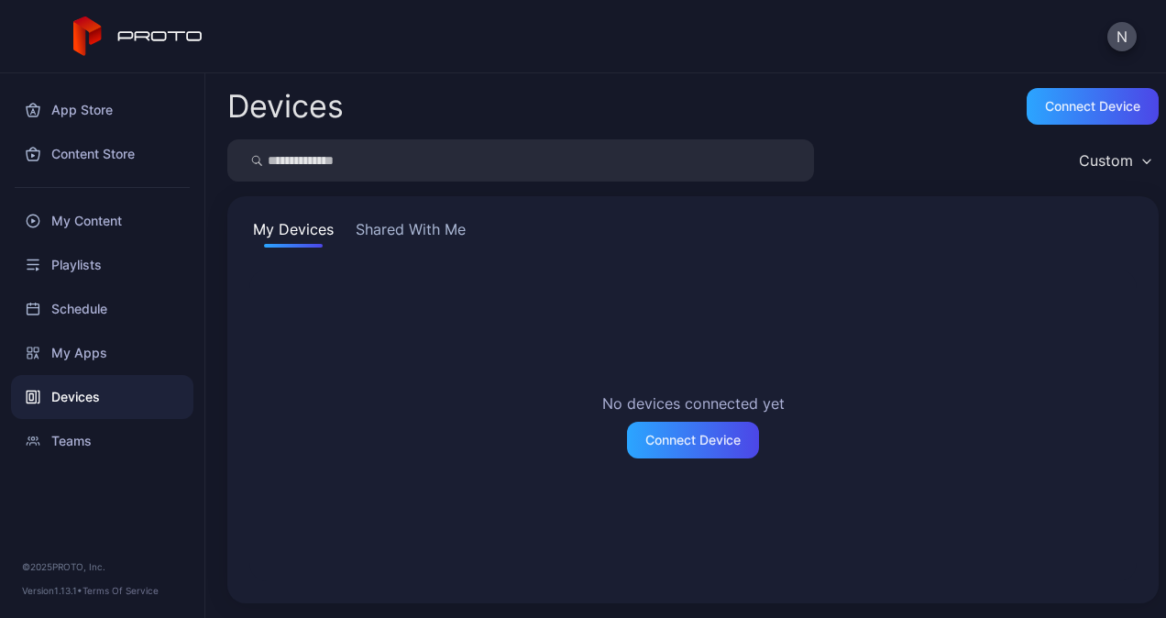
click at [384, 244] on button "Shared With Me" at bounding box center [410, 232] width 117 height 29
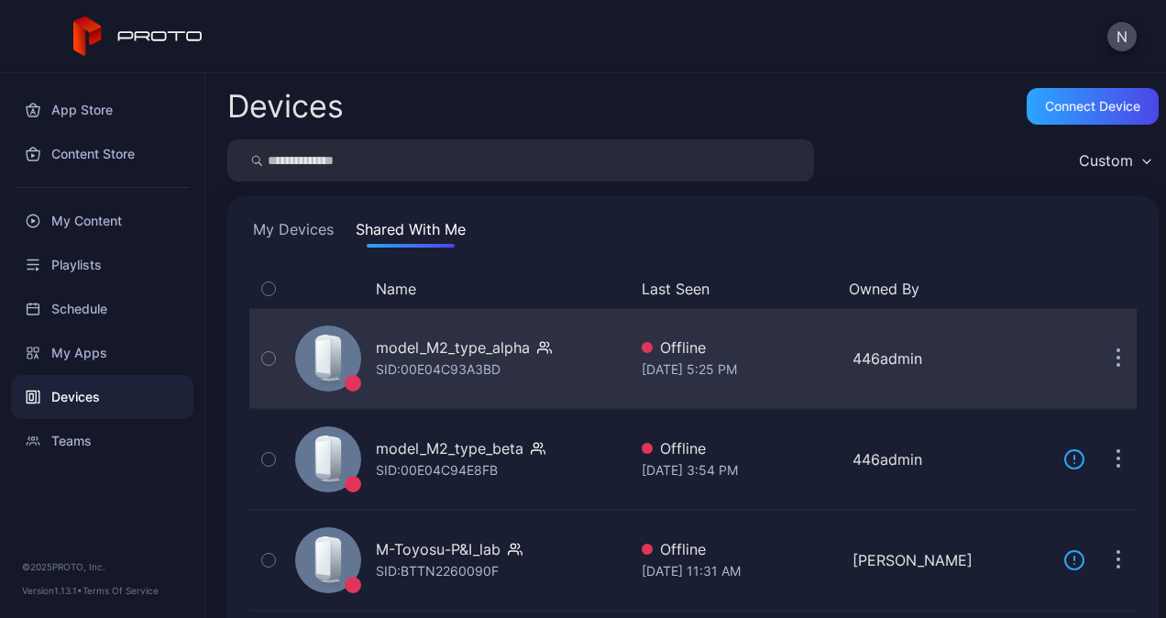
scroll to position [227, 0]
